Goal: Browse casually: Explore the website without a specific task or goal

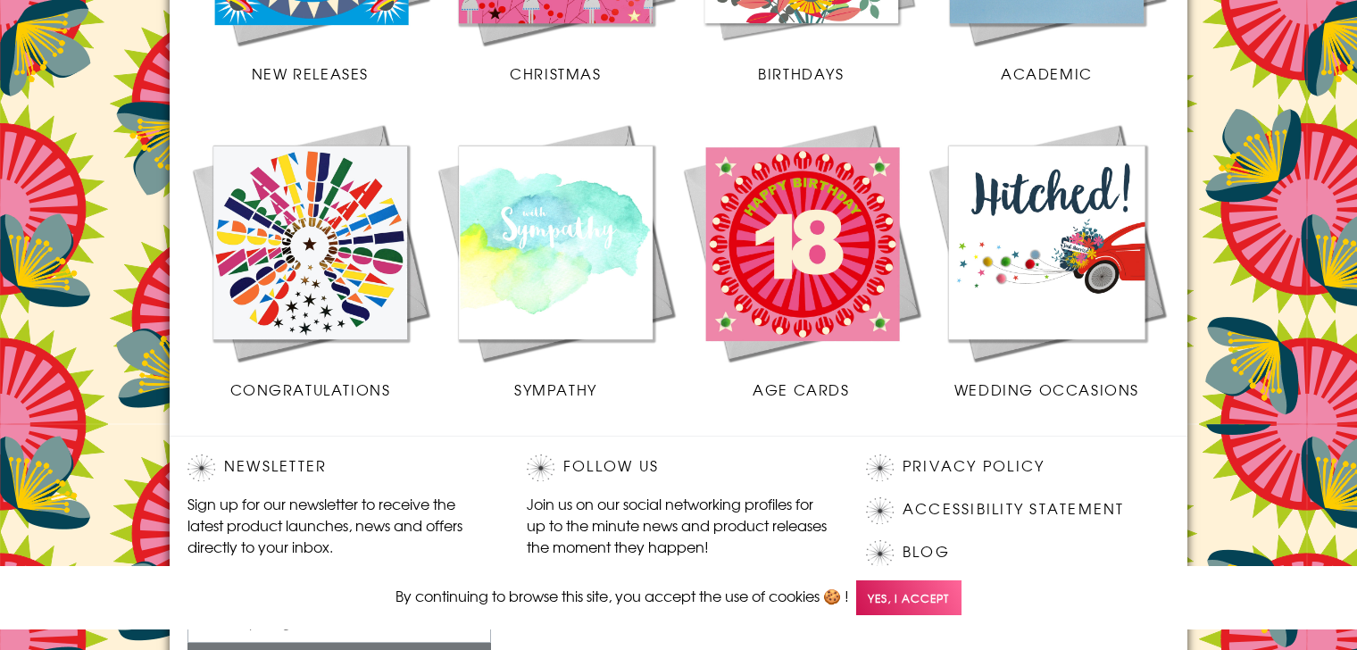
scroll to position [892, 0]
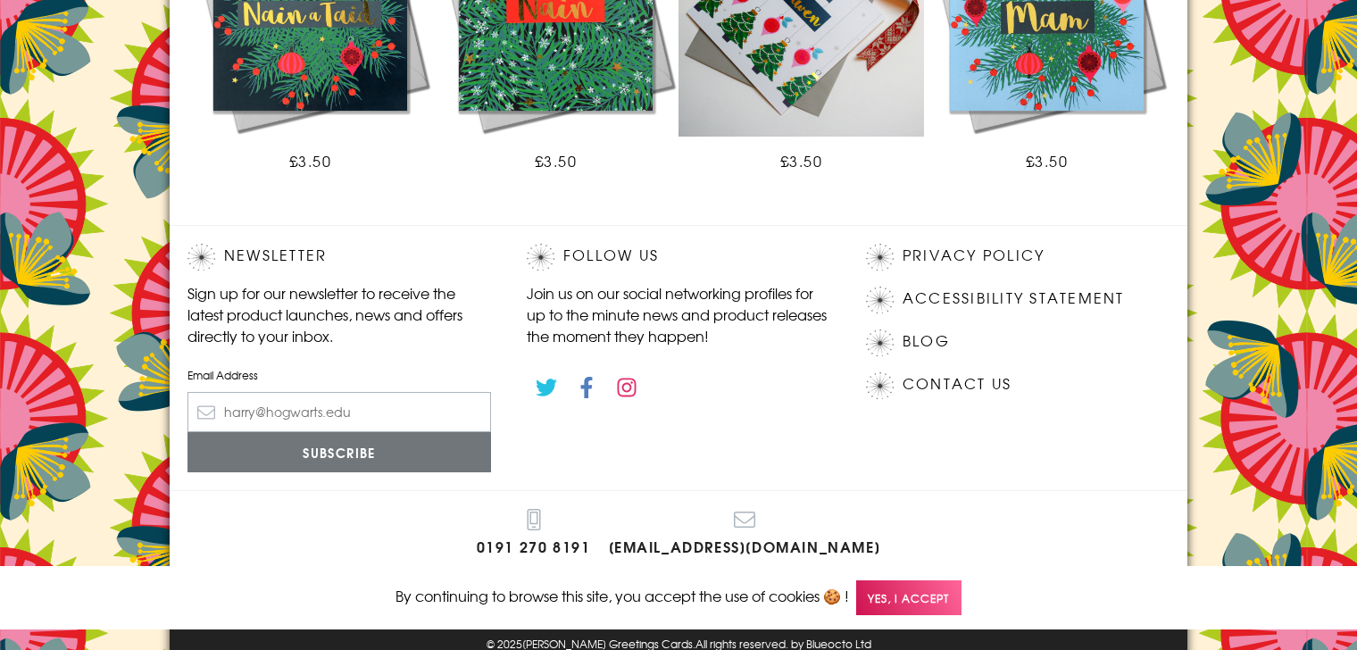
scroll to position [1331, 0]
